Goal: Contribute content: Add original content to the website for others to see

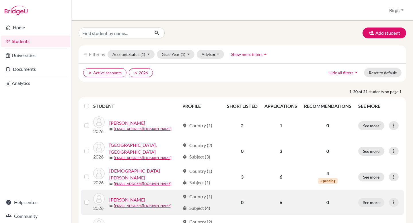
scroll to position [57, 0]
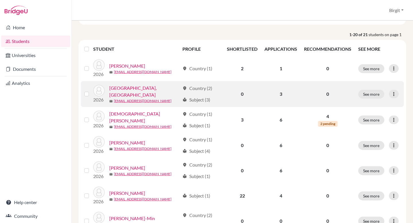
click at [129, 90] on link "[GEOGRAPHIC_DATA], [GEOGRAPHIC_DATA]" at bounding box center [144, 92] width 71 height 14
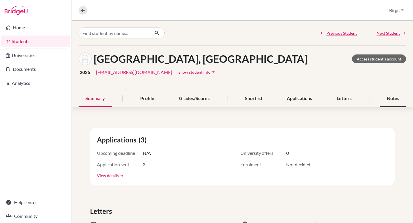
click at [387, 102] on div "Notes" at bounding box center [393, 98] width 26 height 17
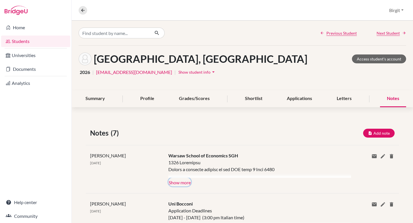
click at [183, 182] on button "Show more" at bounding box center [180, 182] width 23 height 9
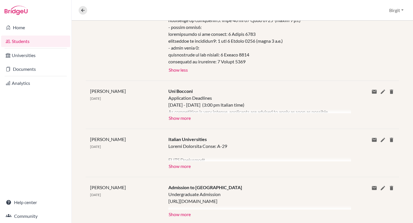
scroll to position [496, 0]
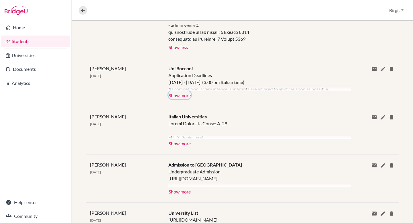
click at [181, 98] on button "Show more" at bounding box center [180, 95] width 23 height 9
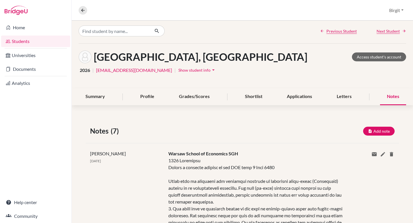
scroll to position [7, 0]
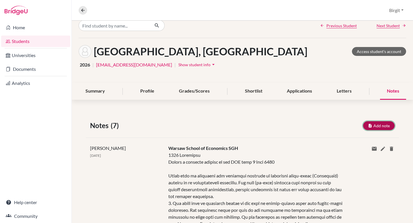
click at [370, 125] on button "Add note" at bounding box center [379, 125] width 32 height 9
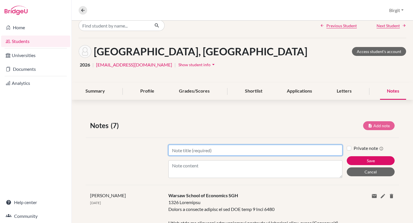
click at [239, 155] on input "Title" at bounding box center [256, 150] width 174 height 11
type input "[GEOGRAPHIC_DATA]"
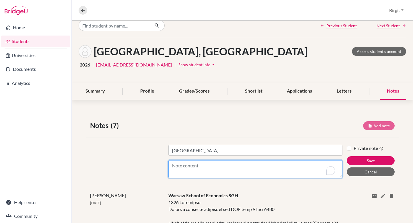
paste textarea "[URL][DOMAIN_NAME]"
paste textarea "Deadlines and application procedures Applications for admission using the Luiss…"
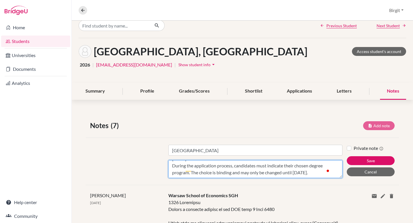
scroll to position [73, 0]
paste textarea "Admission, booking and enrollment The results of the Luiss Test are published o…"
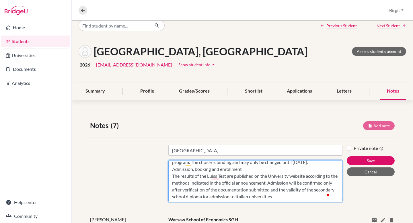
scroll to position [0, 0]
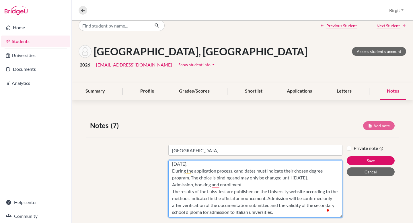
drag, startPoint x: 337, startPoint y: 177, endPoint x: 322, endPoint y: 223, distance: 48.9
click at [322, 223] on div "Title LUISS University Content [URL][DOMAIN_NAME] First Session: Deadlines and …" at bounding box center [243, 181] width 314 height 87
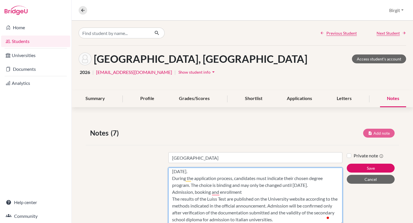
click at [188, 185] on textarea "[URL][DOMAIN_NAME] First Session: Deadlines and application procedures Applicat…" at bounding box center [256, 196] width 174 height 57
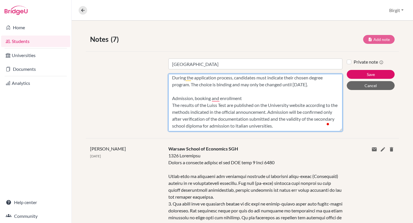
click at [324, 126] on textarea "[URL][DOMAIN_NAME] First Session: Deadlines and application procedures Applicat…" at bounding box center [256, 102] width 174 height 57
paste textarea "Admitted candidates must respect the deadlines indicated in the announcement fo…"
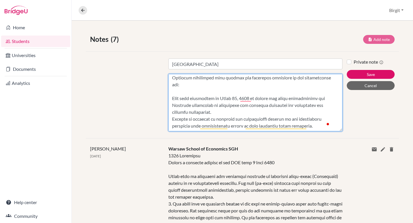
scroll to position [124, 0]
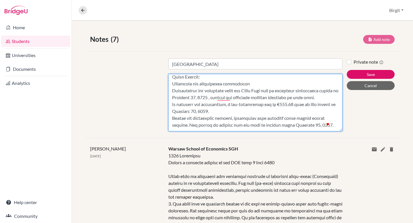
click at [189, 103] on textarea "Content" at bounding box center [256, 102] width 174 height 57
paste textarea "Each candidate can take the Luiss test only once."
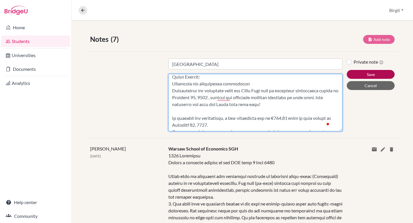
type textarea "lorem://ips.dolor.si/ametc-adipi/elitseddoe-temporinc-u-labor-etdol/magnaali-en…"
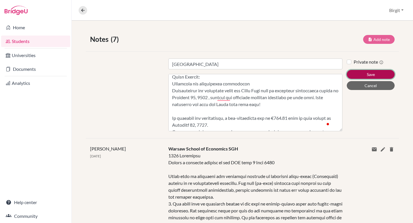
click at [374, 75] on button "Save" at bounding box center [371, 74] width 48 height 9
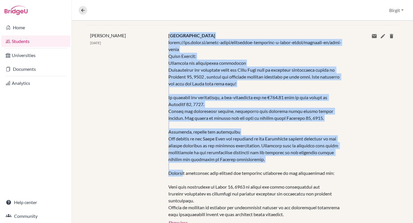
drag, startPoint x: 169, startPoint y: 35, endPoint x: 184, endPoint y: 170, distance: 136.1
click at [184, 170] on div "LUISS University Show more Show less" at bounding box center [255, 129] width 183 height 195
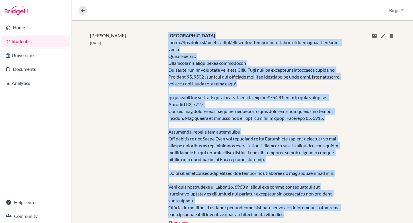
drag, startPoint x: 168, startPoint y: 35, endPoint x: 289, endPoint y: 217, distance: 218.5
click at [289, 217] on div "LUISS University Show more Show less" at bounding box center [255, 129] width 183 height 195
copy div "LOREM Ipsumdolor sitam://con.adipi.el/seddo-eiusm/temporinci-utlaboree-d-magna-…"
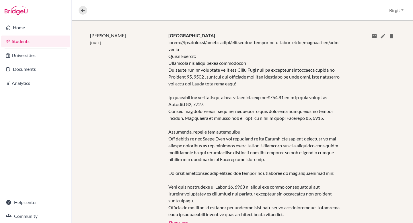
click at [350, 121] on div "Share via email Email address Send Delete this note? Cancel Delete" at bounding box center [373, 129] width 52 height 195
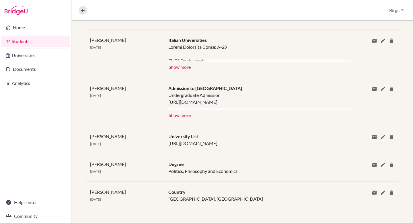
click at [270, 133] on div "University List [URL][DOMAIN_NAME]" at bounding box center [255, 140] width 183 height 14
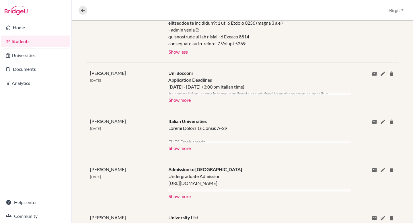
scroll to position [619, 0]
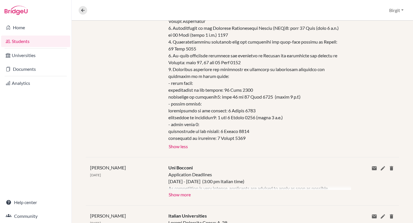
click at [211, 183] on div at bounding box center [260, 180] width 183 height 19
click at [181, 195] on button "Show more" at bounding box center [180, 194] width 23 height 9
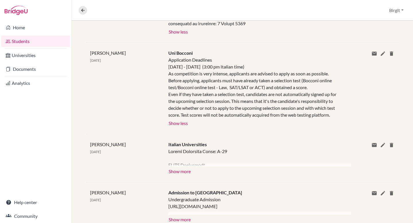
scroll to position [736, 0]
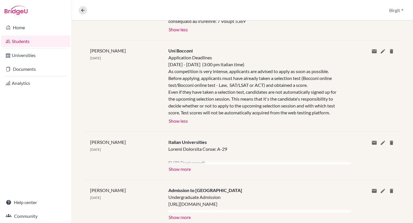
drag, startPoint x: 168, startPoint y: 57, endPoint x: 338, endPoint y: 115, distance: 179.3
click at [338, 115] on div "Application Deadlines [DATE] - [DATE] (3:00 pm Italian time) As competition is …" at bounding box center [256, 85] width 174 height 62
copy div "Application Deadlines [DATE] - [DATE] (3:00 pm Italian time) As competition is …"
click at [318, 96] on div "Application Deadlines [DATE] - [DATE] (3:00 pm Italian time) As competition is …" at bounding box center [256, 85] width 174 height 62
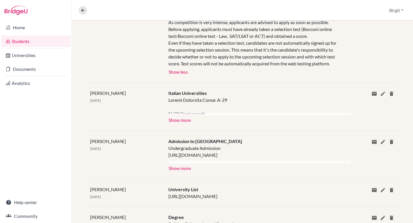
scroll to position [786, 0]
click at [181, 119] on button "Show more" at bounding box center [180, 119] width 23 height 9
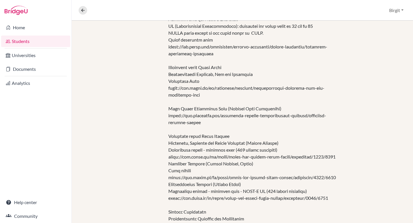
scroll to position [894, 0]
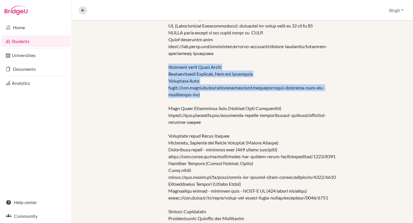
drag, startPoint x: 168, startPoint y: 67, endPoint x: 203, endPoint y: 96, distance: 45.7
click at [203, 96] on div at bounding box center [256, 115] width 174 height 255
copy div "Università degli Studi Milan International Politics, Law and Economics Admissio…"
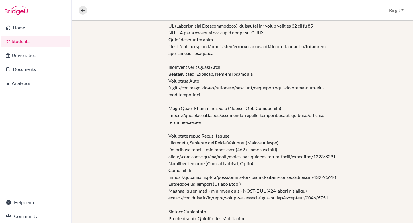
click at [229, 121] on div at bounding box center [256, 115] width 174 height 255
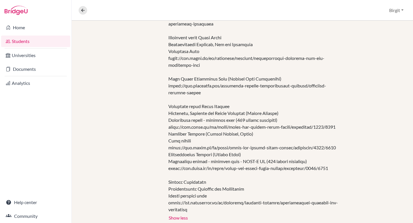
scroll to position [927, 0]
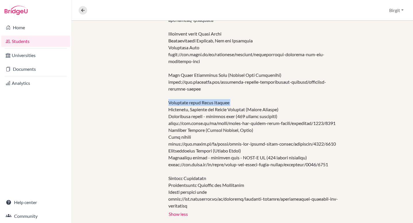
drag, startPoint x: 168, startPoint y: 102, endPoint x: 167, endPoint y: 112, distance: 9.2
click at [169, 112] on div at bounding box center [256, 82] width 174 height 255
copy div "Universit degli Studi Bologna"
click at [203, 136] on div at bounding box center [256, 82] width 174 height 255
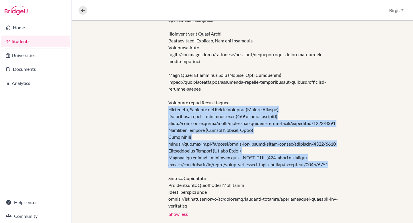
drag, startPoint x: 168, startPoint y: 109, endPoint x: 342, endPoint y: 167, distance: 183.8
click at [342, 167] on div "Italian Universities Show more Show less" at bounding box center [255, 83] width 183 height 270
copy div "Economics, Politics and Social Sciences (Campus [GEOGRAPHIC_DATA]) Restricted a…"
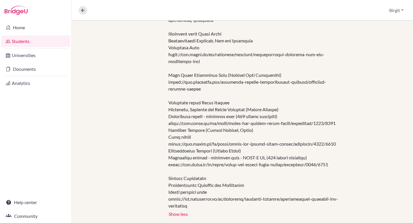
click at [240, 187] on div at bounding box center [256, 82] width 174 height 255
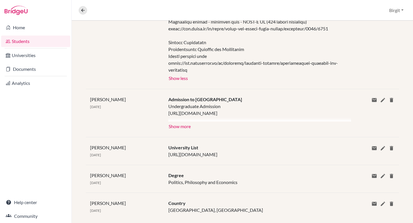
scroll to position [1075, 0]
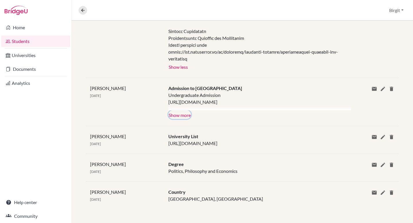
click at [183, 114] on button "Show more" at bounding box center [180, 115] width 23 height 9
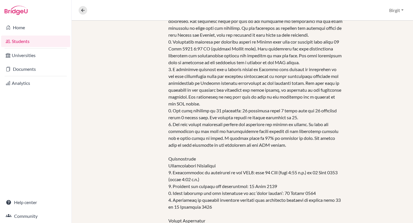
scroll to position [413, 0]
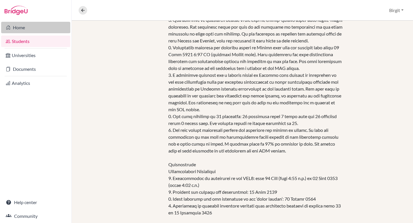
click at [33, 25] on link "Home" at bounding box center [35, 27] width 69 height 11
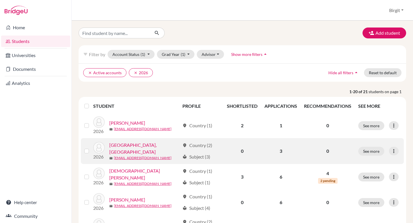
click at [133, 150] on link "[GEOGRAPHIC_DATA], [GEOGRAPHIC_DATA]" at bounding box center [144, 149] width 71 height 14
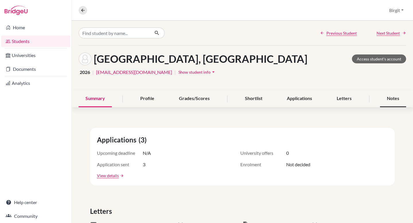
click at [388, 99] on div "Notes" at bounding box center [393, 98] width 26 height 17
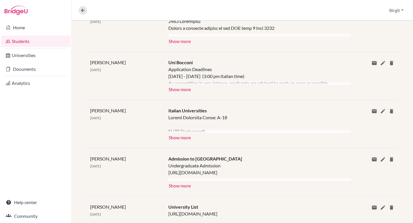
scroll to position [218, 0]
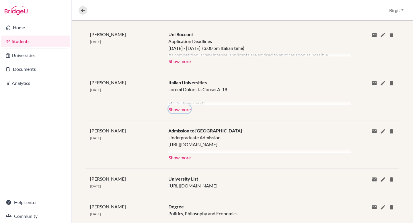
click at [185, 111] on button "Show more" at bounding box center [180, 109] width 23 height 9
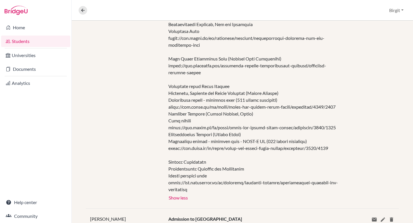
scroll to position [385, 0]
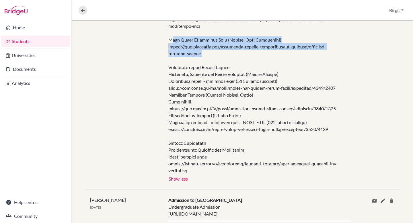
drag, startPoint x: 169, startPoint y: 40, endPoint x: 196, endPoint y: 57, distance: 32.4
click at [196, 57] on div at bounding box center [256, 46] width 174 height 255
drag, startPoint x: 168, startPoint y: 42, endPoint x: 185, endPoint y: 53, distance: 20.7
click at [185, 53] on div at bounding box center [256, 46] width 174 height 255
copy div "John Cabot University Rome (Liberal Arts University) https://www.johncabot.edu/…"
